Goal: Navigation & Orientation: Go to known website

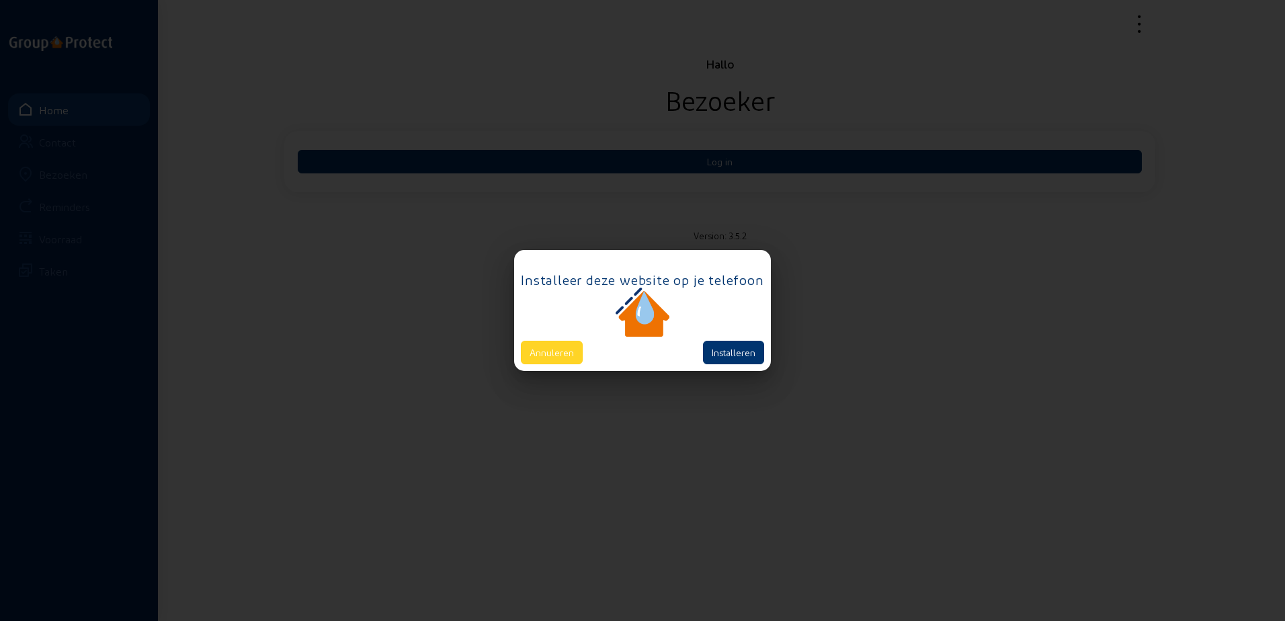
click at [573, 353] on button "Annuleren" at bounding box center [552, 353] width 62 height 24
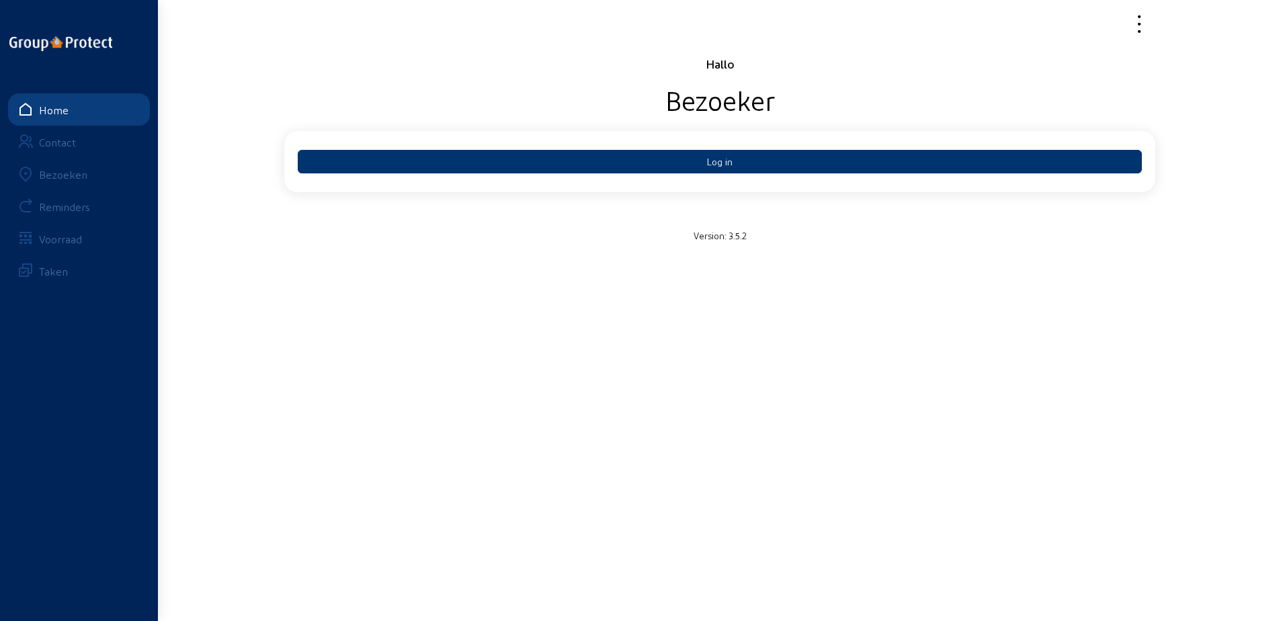
click at [618, 180] on div "Log in" at bounding box center [719, 161] width 871 height 61
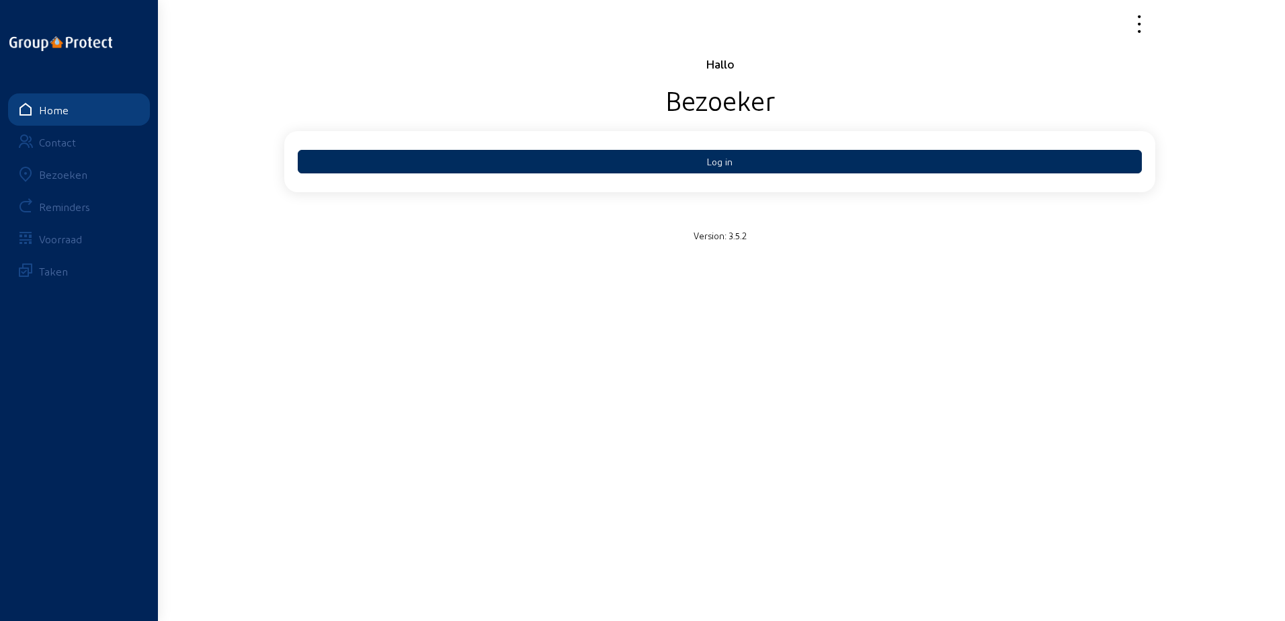
click at [625, 153] on button "Log in" at bounding box center [720, 162] width 844 height 24
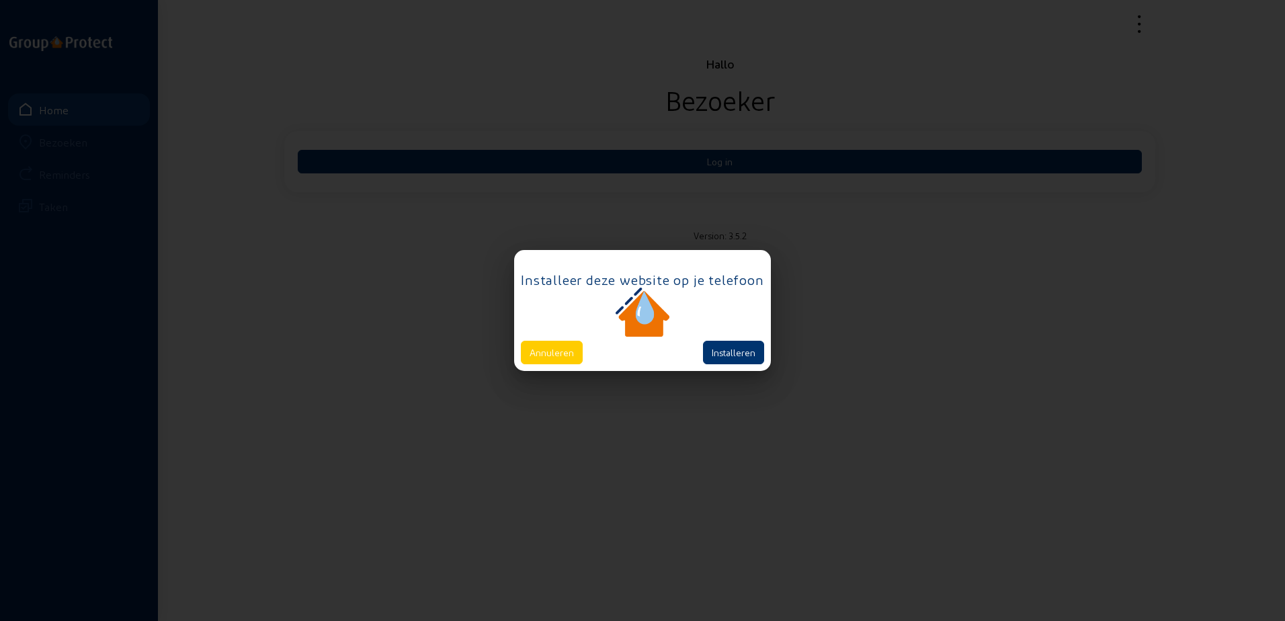
click at [547, 364] on div "Installeer deze website op je telefoon Annuleren Installeren" at bounding box center [642, 310] width 256 height 120
click at [564, 355] on button "Annuleren" at bounding box center [552, 353] width 62 height 24
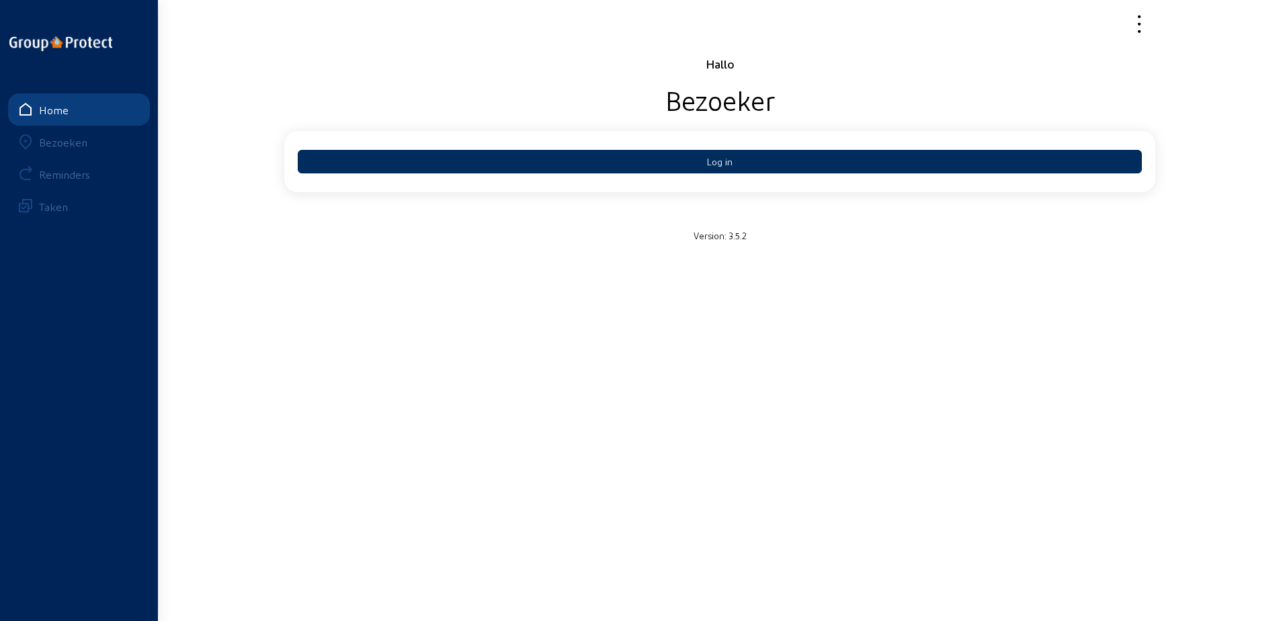
click at [602, 165] on button "Log in" at bounding box center [720, 162] width 844 height 24
